Goal: Information Seeking & Learning: Learn about a topic

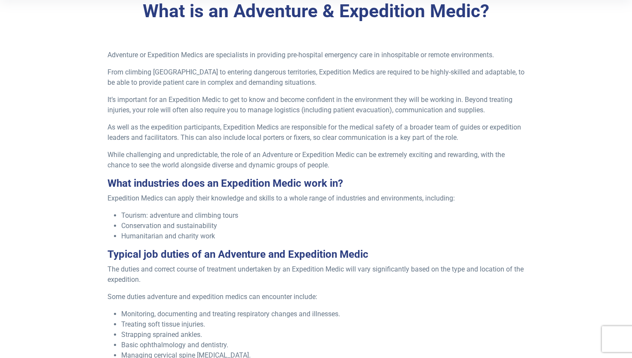
scroll to position [247, 0]
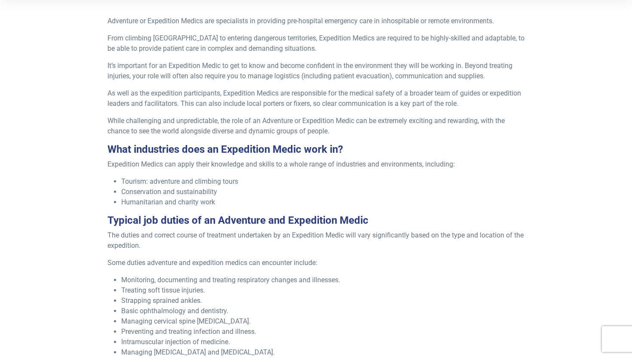
scroll to position [278, 0]
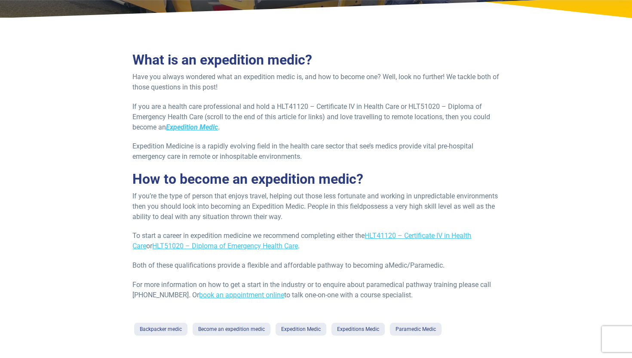
scroll to position [132, 0]
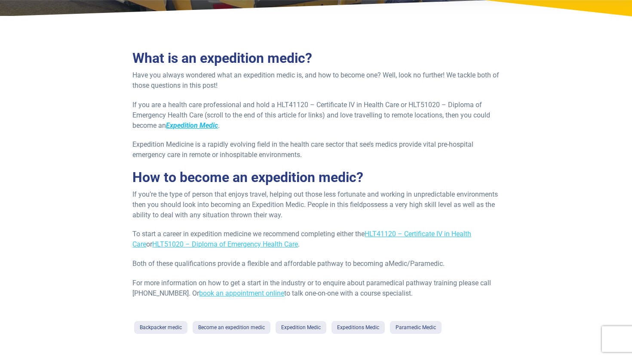
click at [191, 123] on strong "Expedition Medic" at bounding box center [192, 125] width 52 height 8
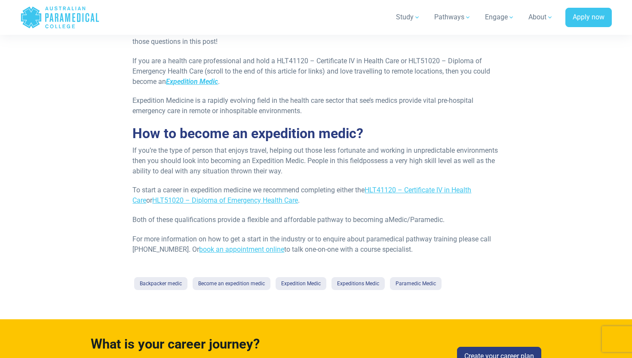
scroll to position [177, 0]
